Goal: Task Accomplishment & Management: Use online tool/utility

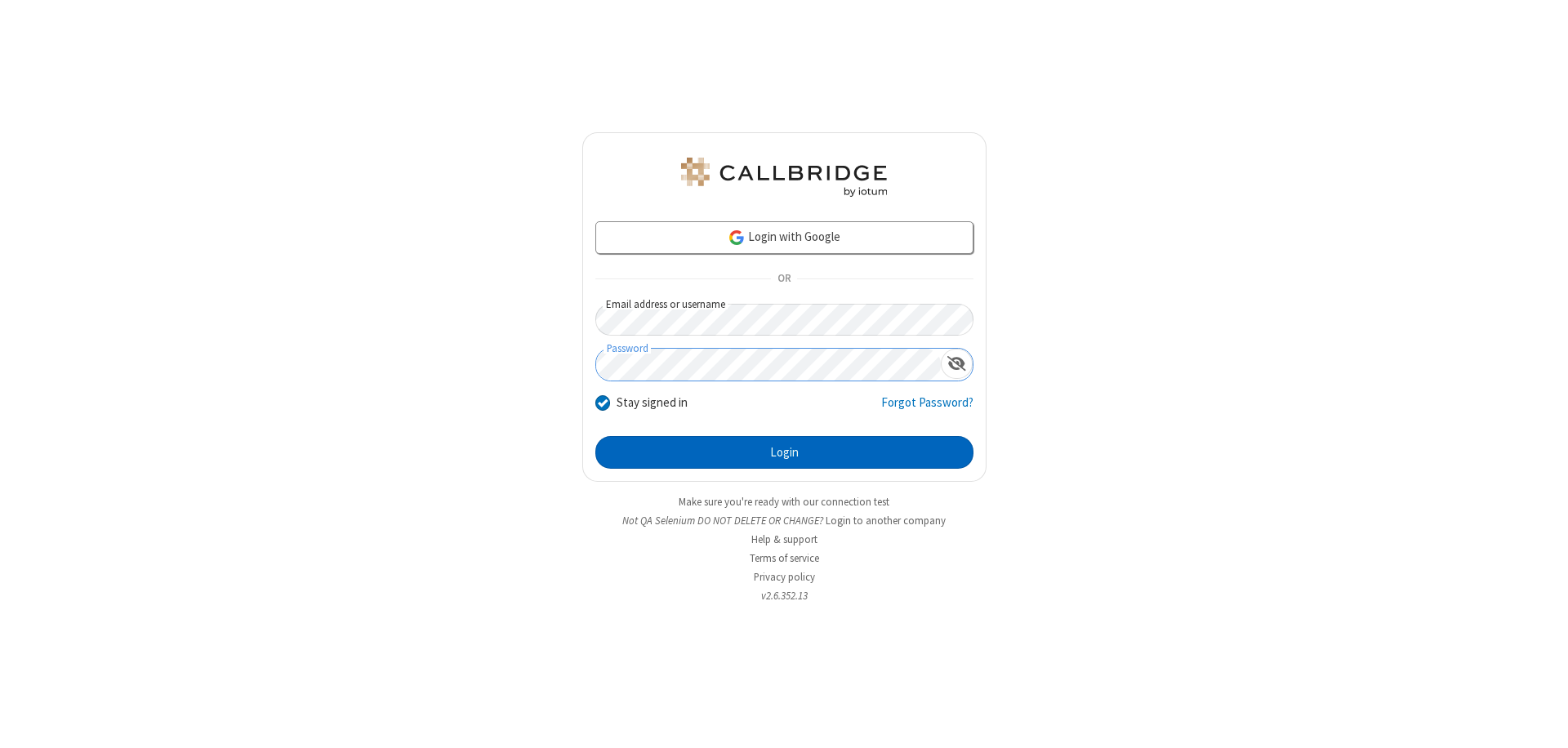
click at [784, 452] on button "Login" at bounding box center [784, 451] width 378 height 32
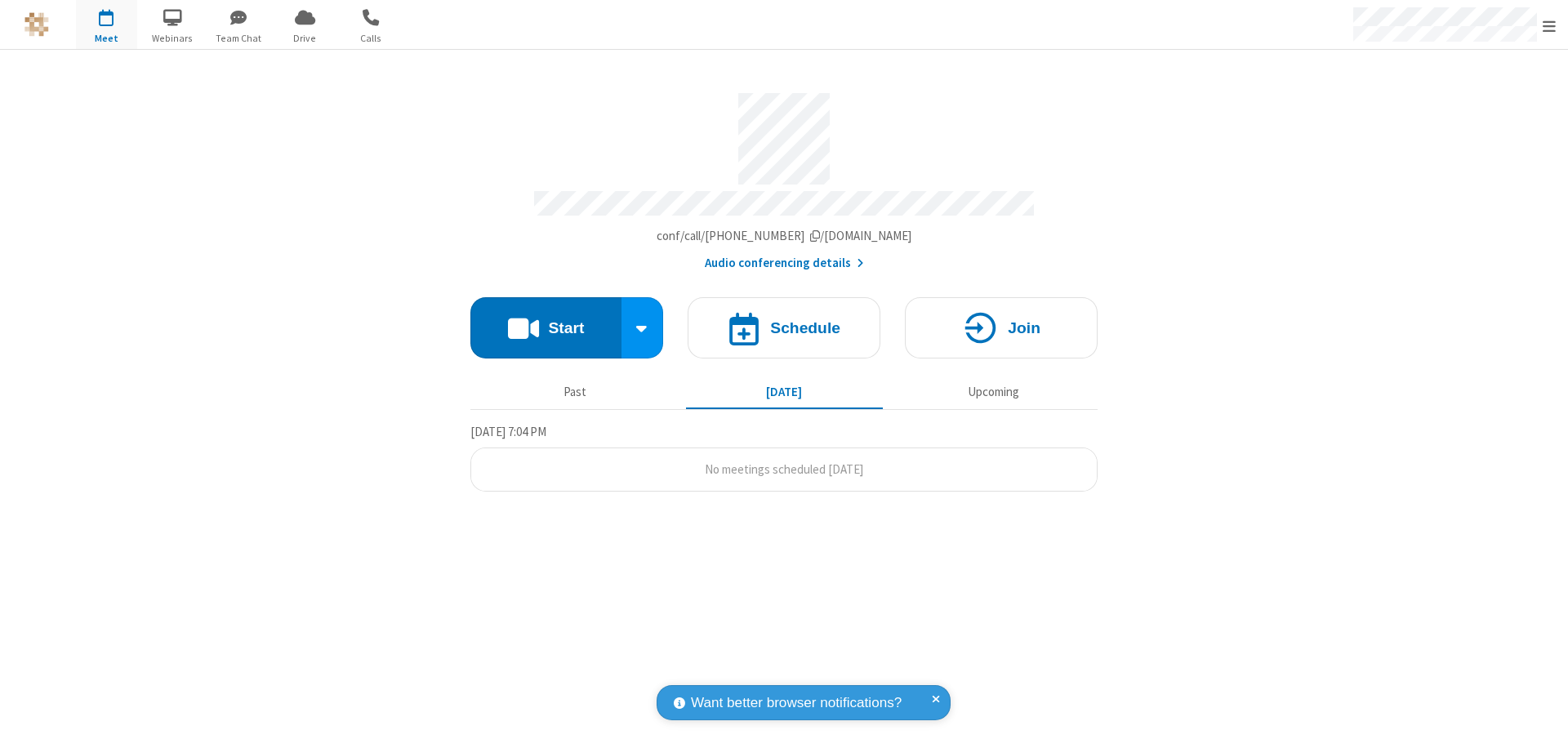
click at [545, 320] on button "Start" at bounding box center [546, 328] width 151 height 61
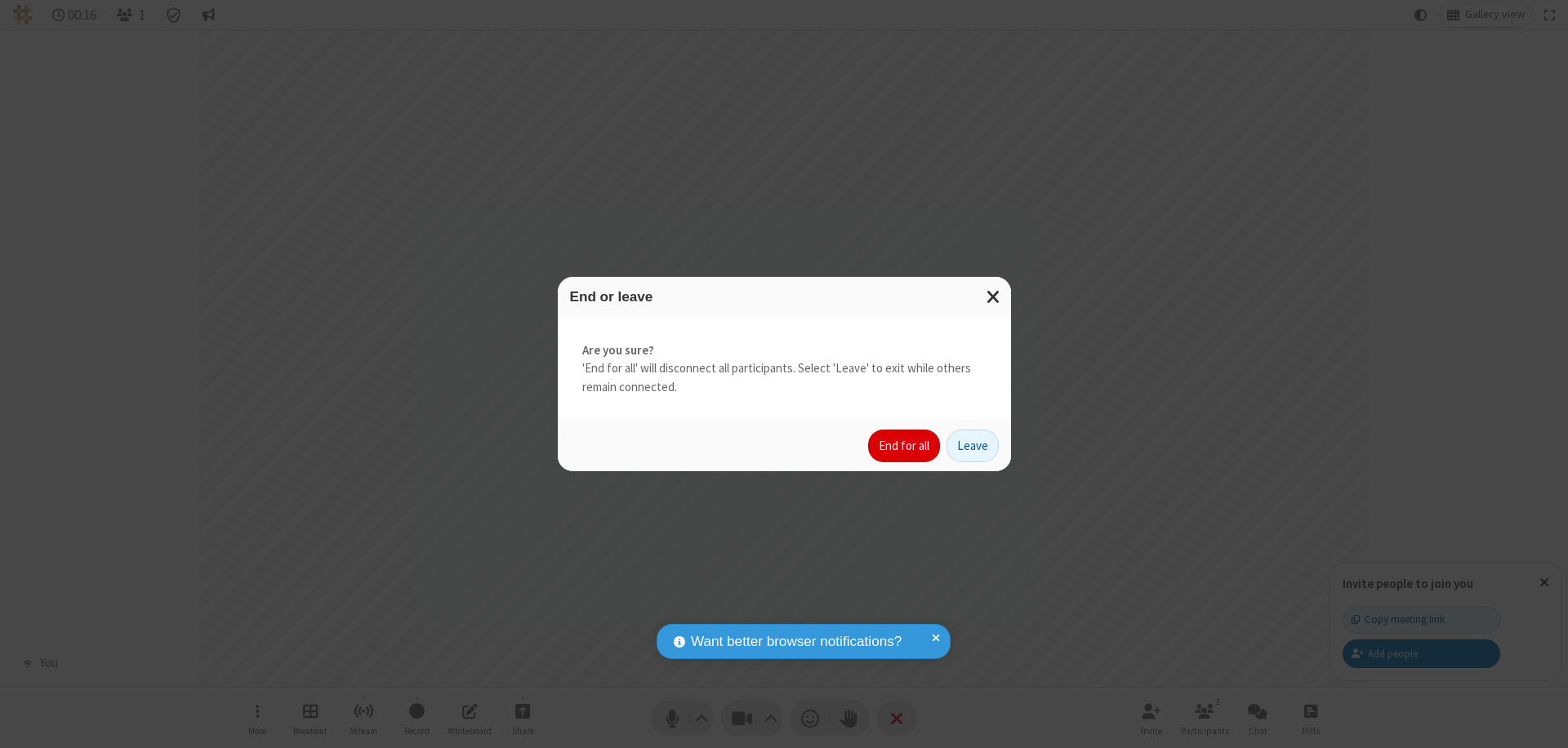
click at [905, 446] on button "End for all" at bounding box center [904, 445] width 72 height 32
